Goal: Find specific page/section: Find specific page/section

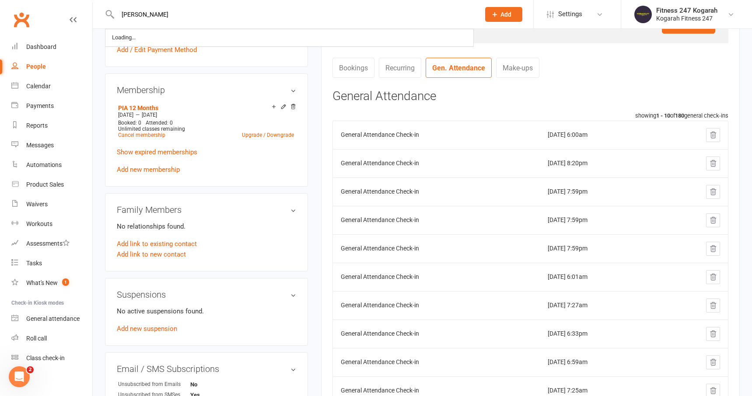
type input "[PERSON_NAME]"
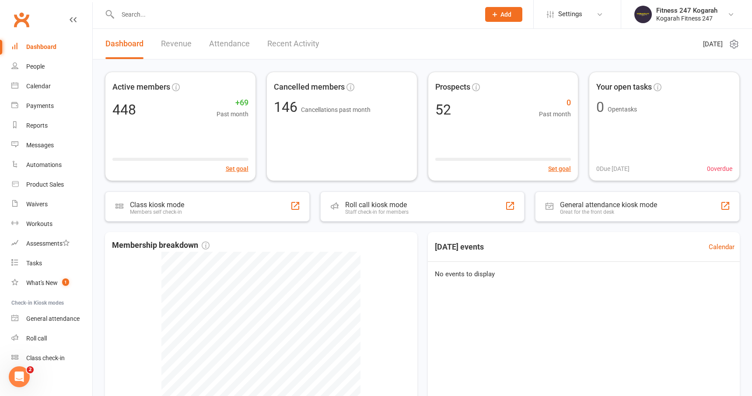
click at [183, 17] on input "text" at bounding box center [294, 14] width 359 height 12
paste input "[PERSON_NAME]"
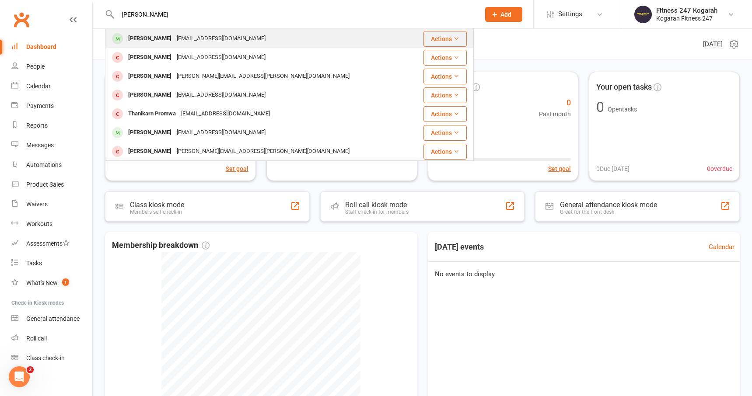
type input "[PERSON_NAME]"
click at [174, 33] on div "[PERSON_NAME]" at bounding box center [149, 38] width 49 height 13
